Goal: Task Accomplishment & Management: Use online tool/utility

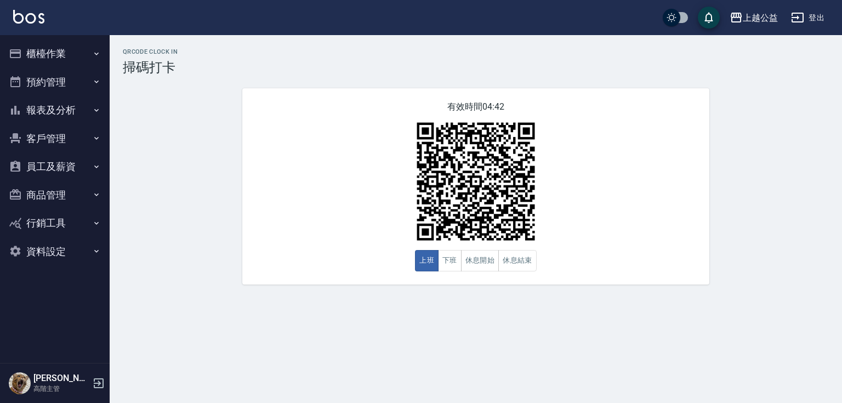
click at [58, 54] on button "櫃檯作業" at bounding box center [54, 53] width 101 height 28
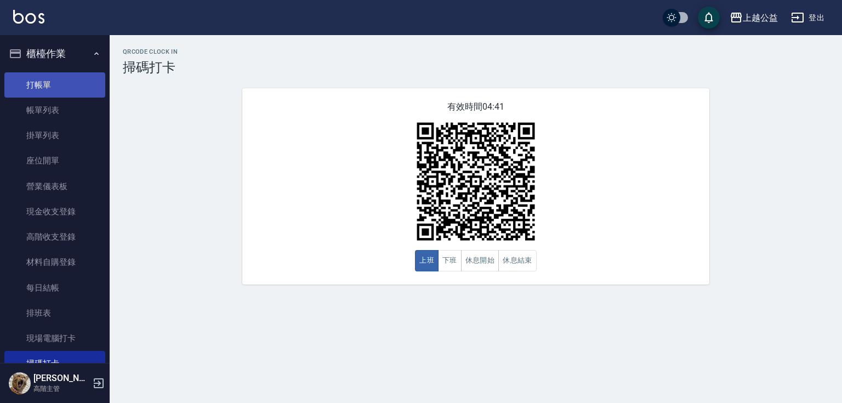
click at [54, 83] on link "打帳單" at bounding box center [54, 84] width 101 height 25
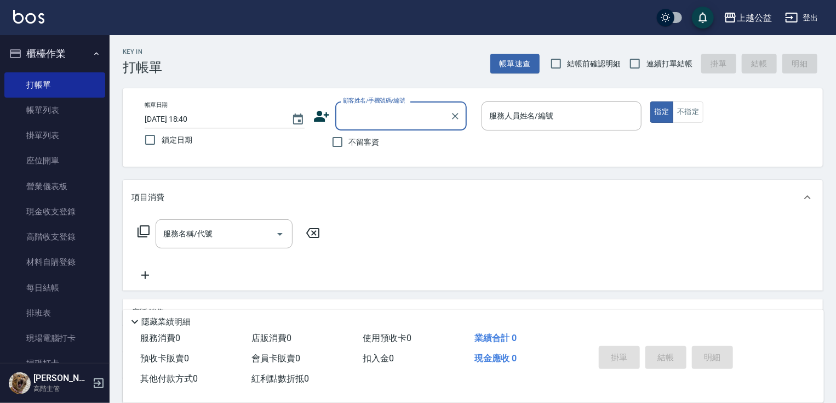
click at [376, 112] on input "顧客姓名/手機號碼/編號" at bounding box center [392, 115] width 105 height 19
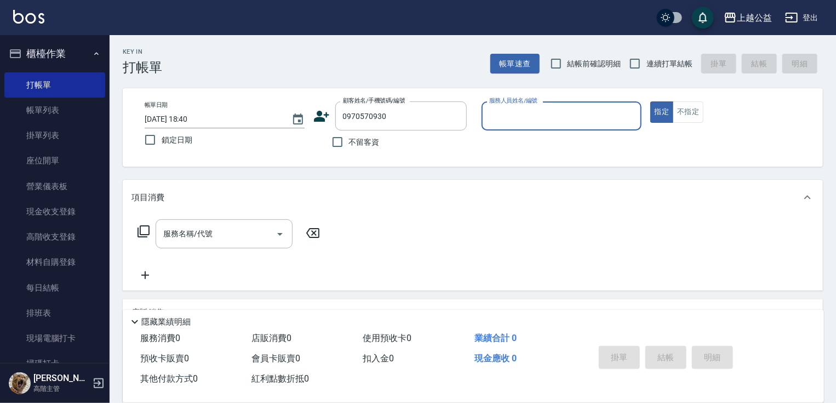
click at [445, 150] on div "不留客資" at bounding box center [389, 141] width 153 height 23
click at [425, 114] on input "0970570930" at bounding box center [392, 115] width 105 height 19
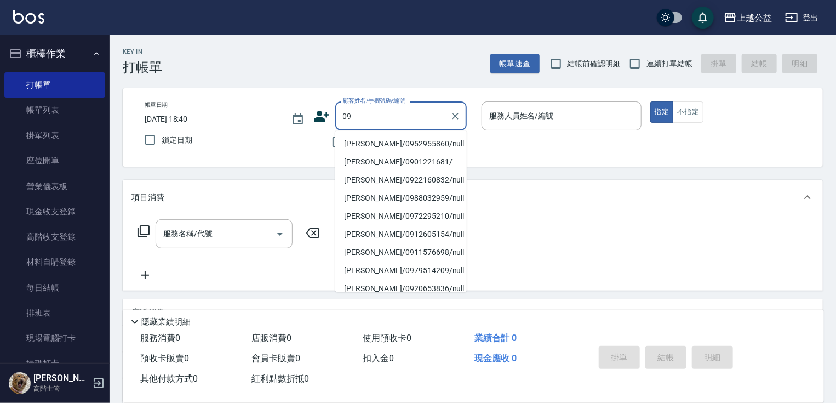
type input "0"
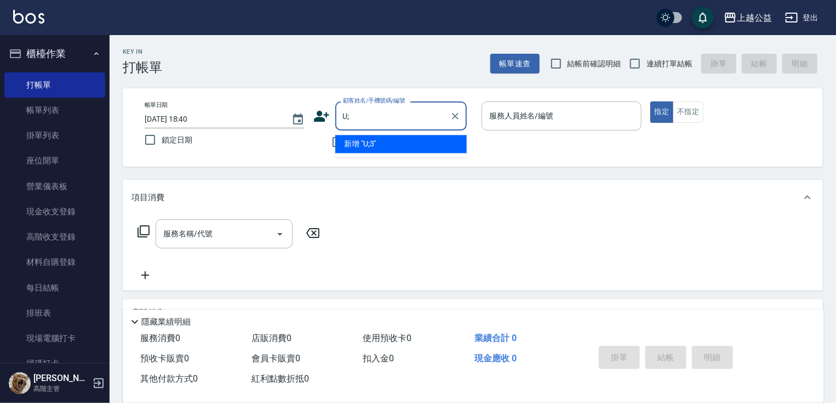
type input "U"
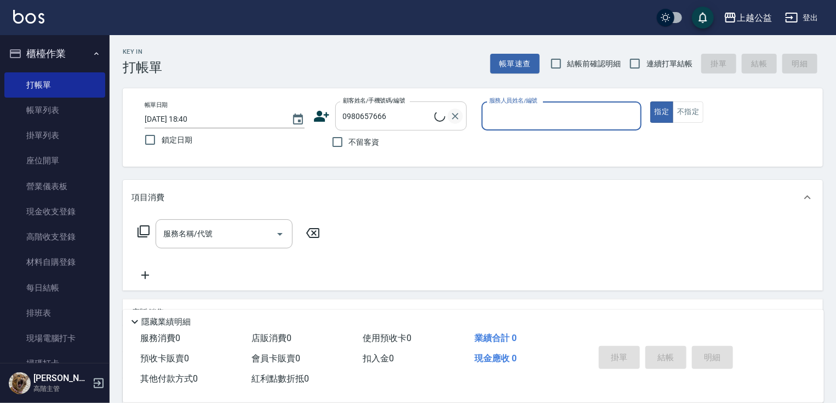
type input "[PERSON_NAME]/0980657666/null"
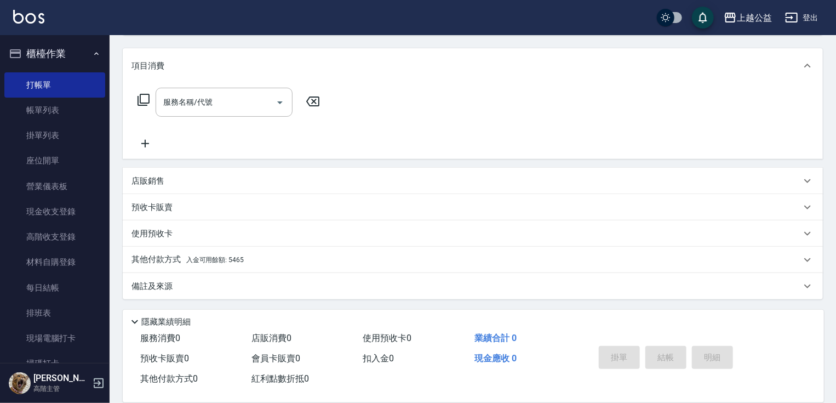
click at [221, 259] on span "入金可用餘額: 5465" at bounding box center [215, 260] width 58 height 8
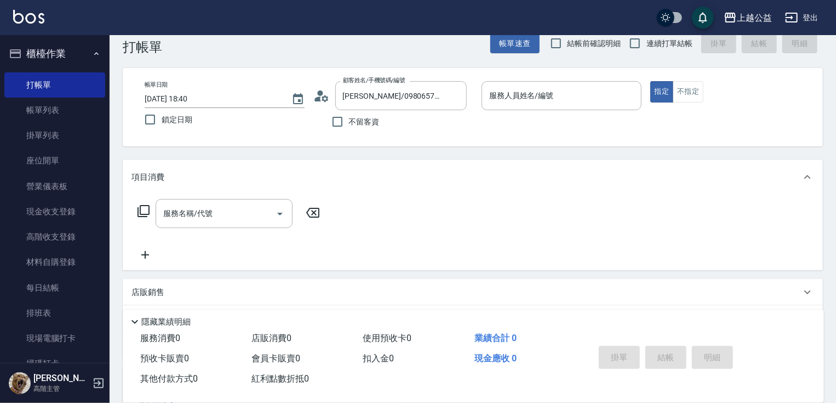
scroll to position [0, 0]
